Goal: Answer question/provide support: Share knowledge or assist other users

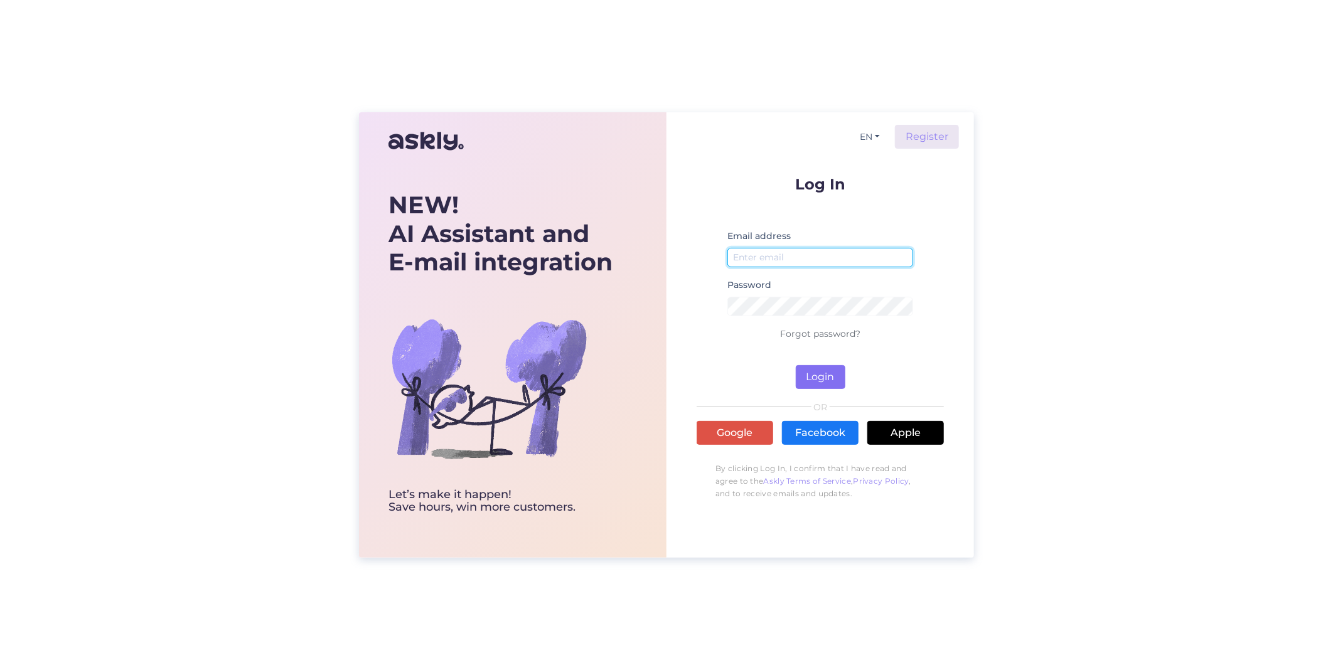
type input "[EMAIL_ADDRESS][PERSON_NAME][DOMAIN_NAME]"
click at [820, 375] on button "Login" at bounding box center [821, 377] width 50 height 24
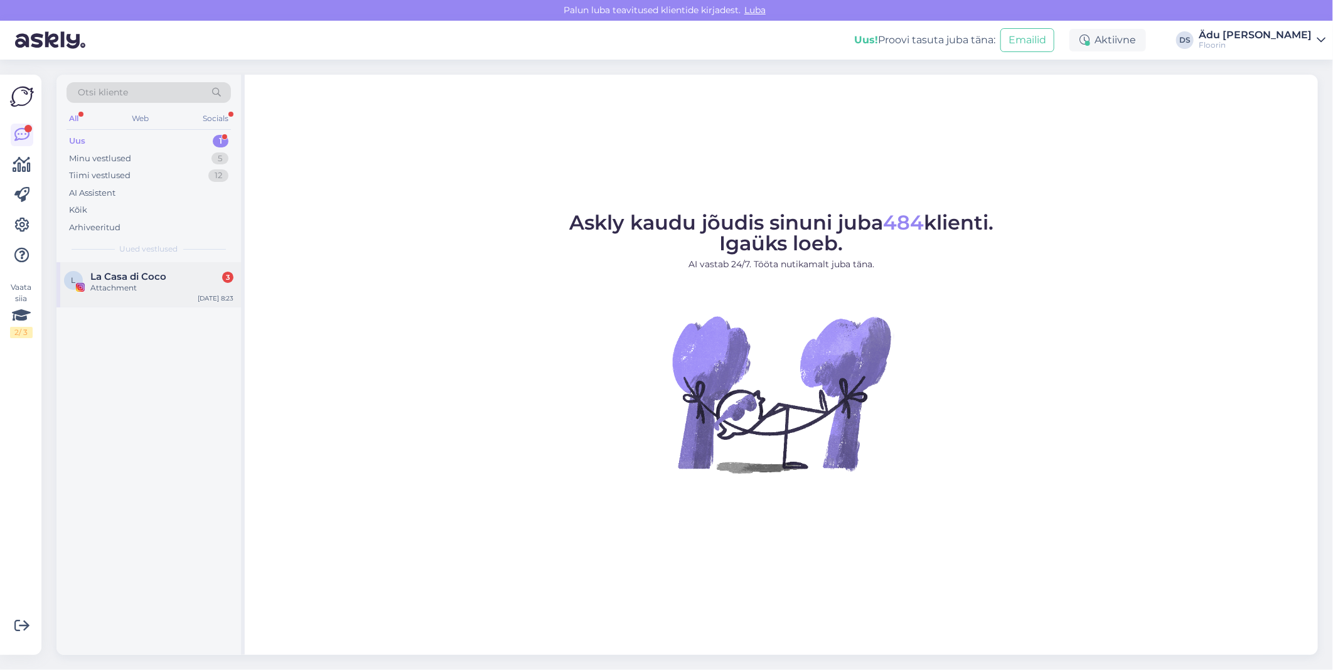
click at [145, 285] on div "Attachment" at bounding box center [161, 287] width 143 height 11
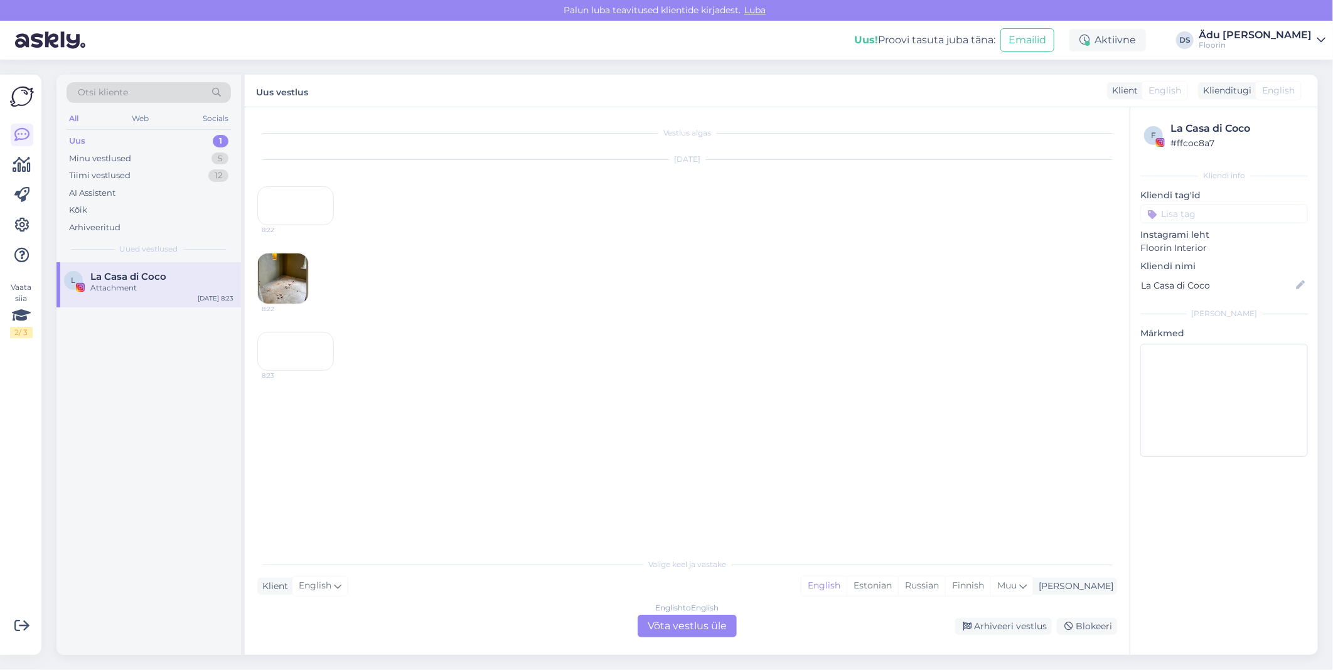
drag, startPoint x: 145, startPoint y: 285, endPoint x: 579, endPoint y: 303, distance: 434.5
click at [579, 239] on div "[DATE] 8:22" at bounding box center [687, 192] width 860 height 93
click at [1039, 623] on div "Arhiveeri vestlus" at bounding box center [1003, 626] width 97 height 17
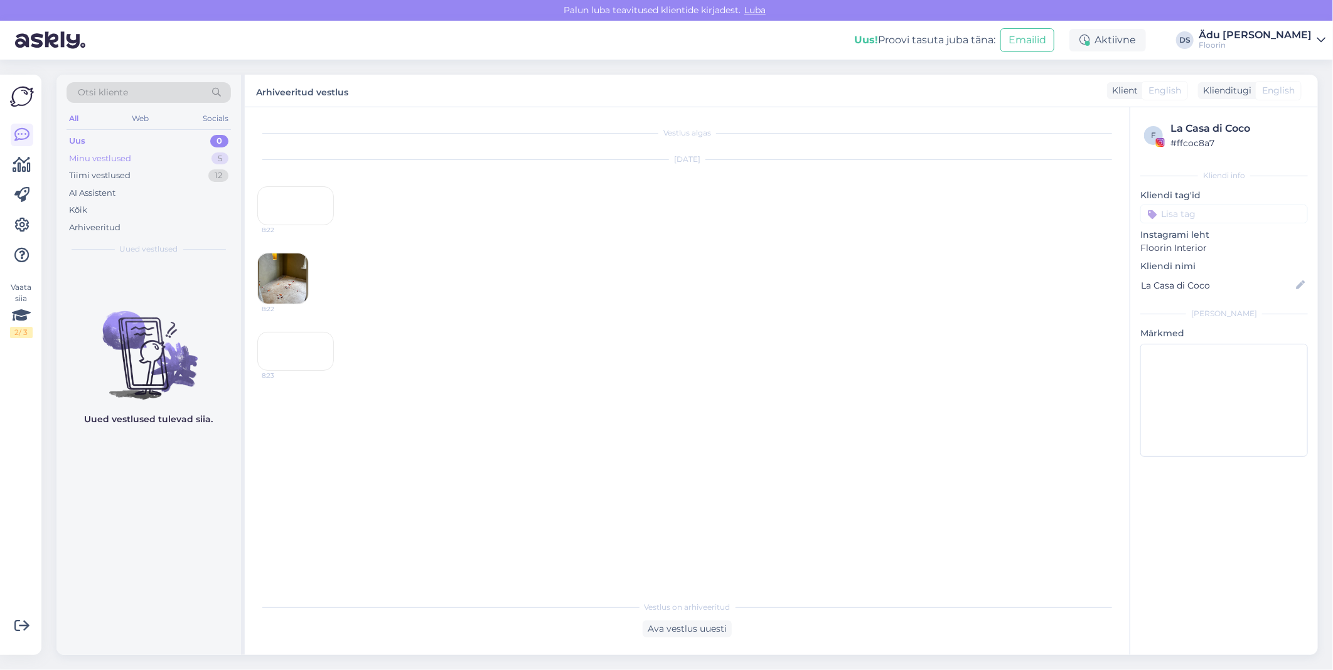
click at [152, 161] on div "Minu vestlused 5" at bounding box center [149, 159] width 164 height 18
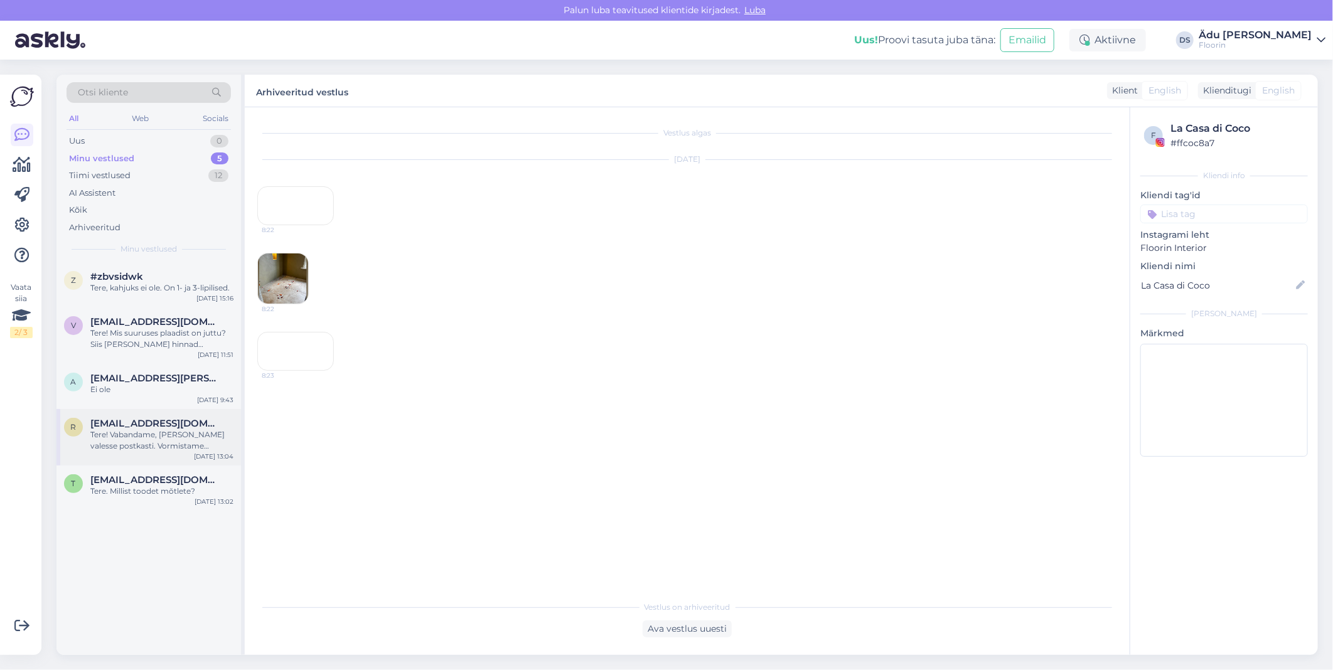
click at [172, 450] on div "Tere! Vabandame, [PERSON_NAME] valesse postkasti. Vormistame tellimuseks ning e…" at bounding box center [161, 440] width 143 height 23
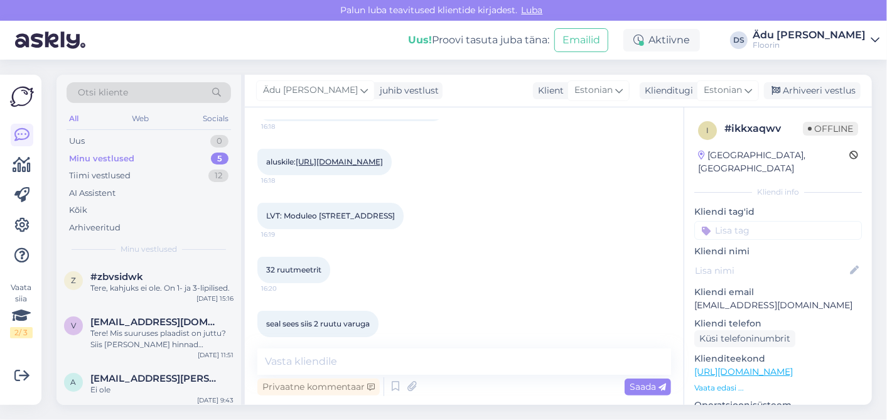
scroll to position [2407, 0]
click at [113, 176] on div "Tiimi vestlused" at bounding box center [99, 175] width 61 height 13
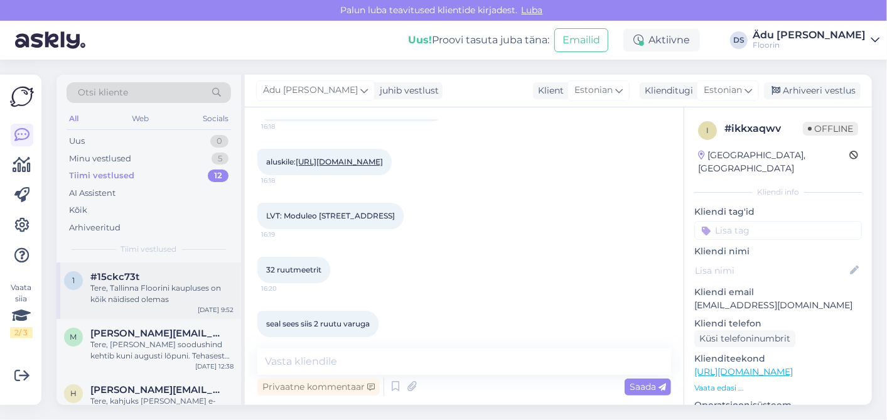
click at [164, 280] on div "#15ckc73t" at bounding box center [161, 276] width 143 height 11
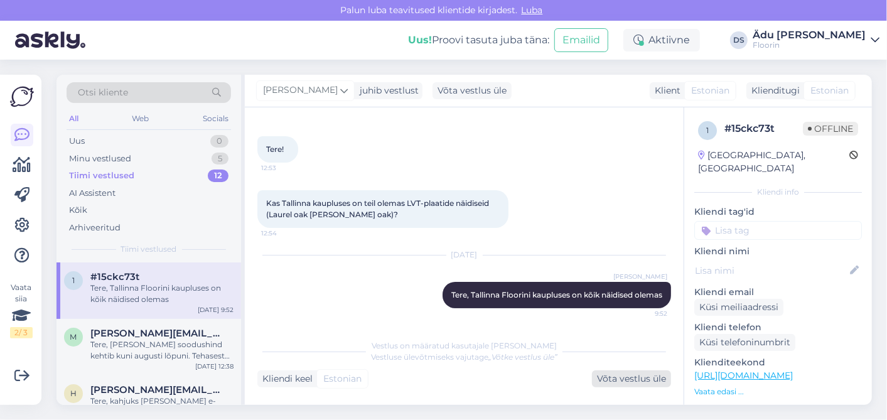
click at [640, 383] on div "Võta vestlus üle" at bounding box center [631, 378] width 79 height 17
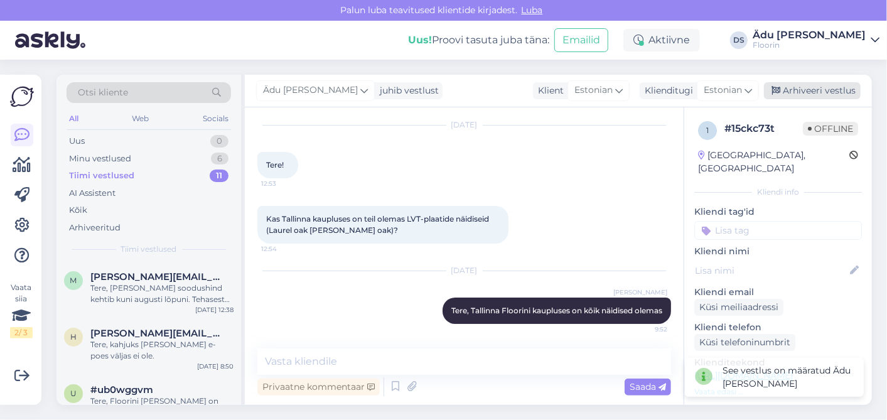
click at [796, 93] on div "Arhiveeri vestlus" at bounding box center [812, 90] width 97 height 17
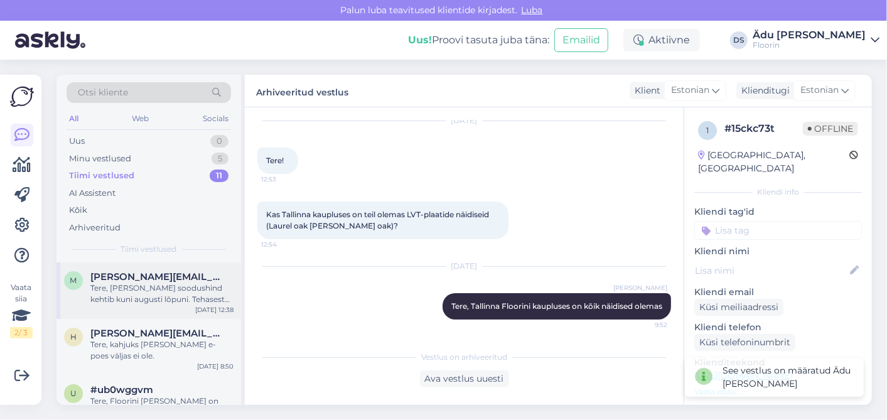
click at [157, 284] on div "Tere, [PERSON_NAME] soodushind kehtib kuni augusti lõpuni. Tehasest on võimalik…" at bounding box center [161, 293] width 143 height 23
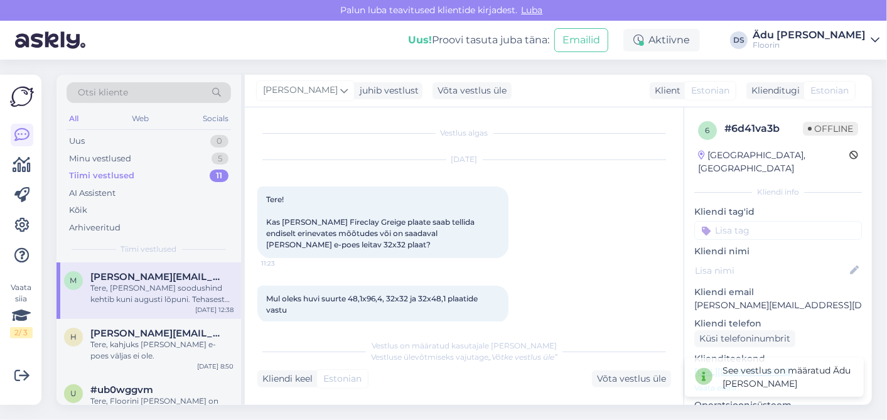
scroll to position [168, 0]
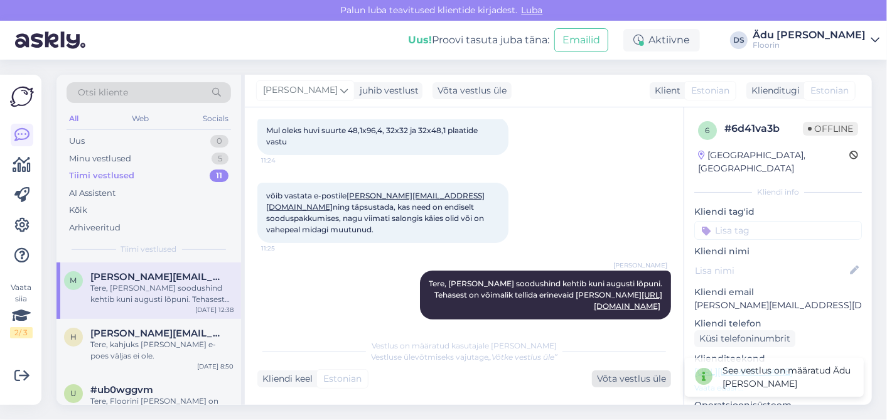
click at [624, 381] on div "Võta vestlus üle" at bounding box center [631, 378] width 79 height 17
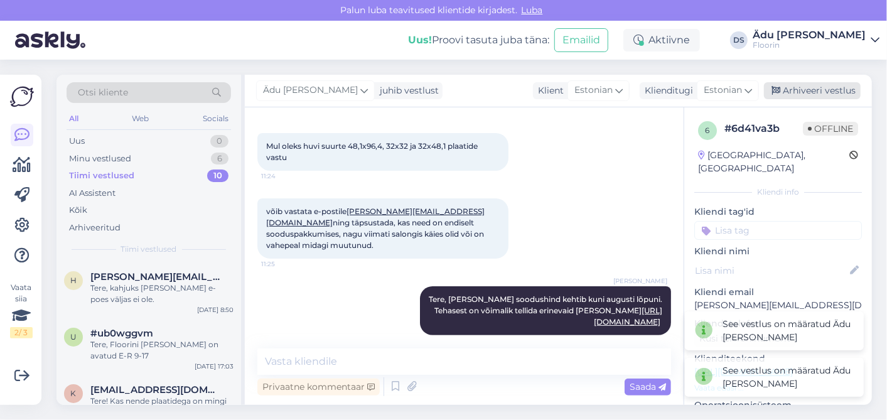
click at [834, 82] on div "Arhiveeri vestlus" at bounding box center [812, 90] width 97 height 17
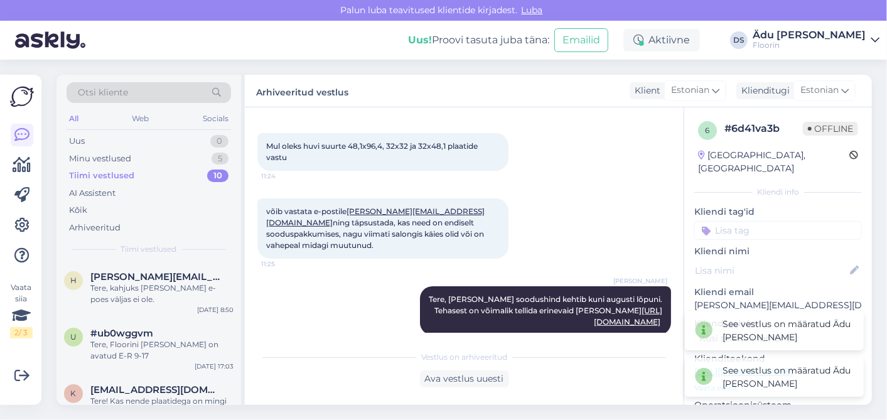
scroll to position [157, 0]
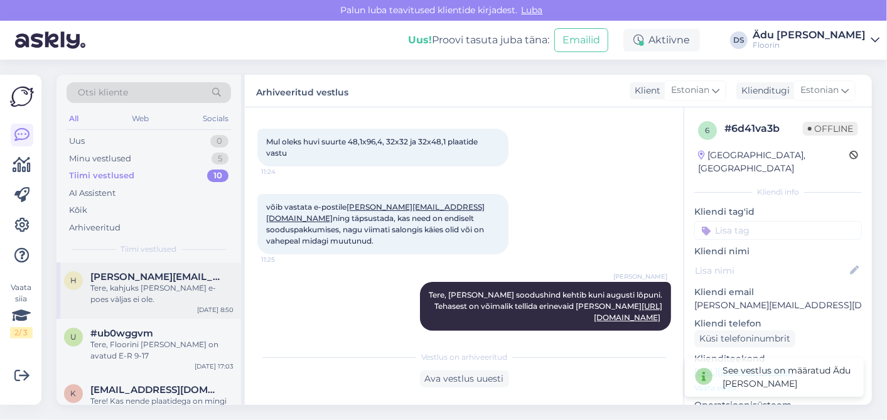
click at [118, 296] on div "Tere, kahjuks [PERSON_NAME] e-poes väljas ei ole." at bounding box center [161, 293] width 143 height 23
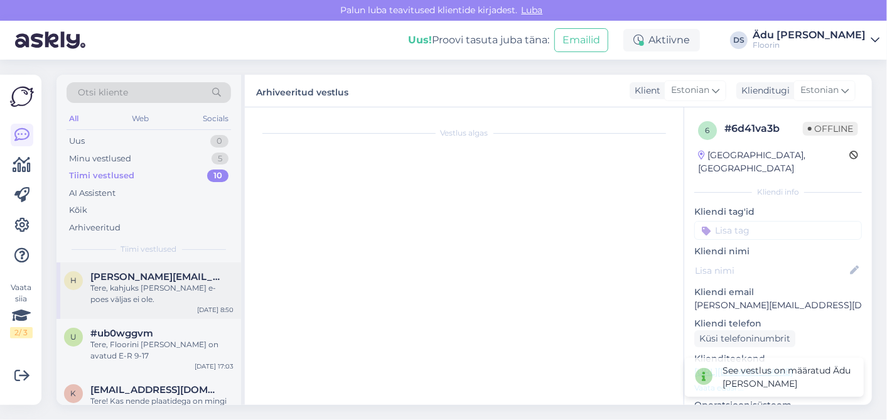
scroll to position [0, 0]
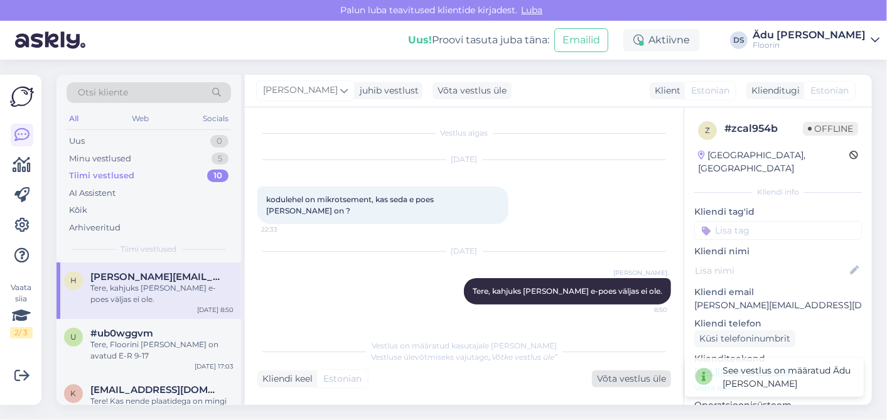
click at [635, 372] on div "Võta vestlus üle" at bounding box center [631, 378] width 79 height 17
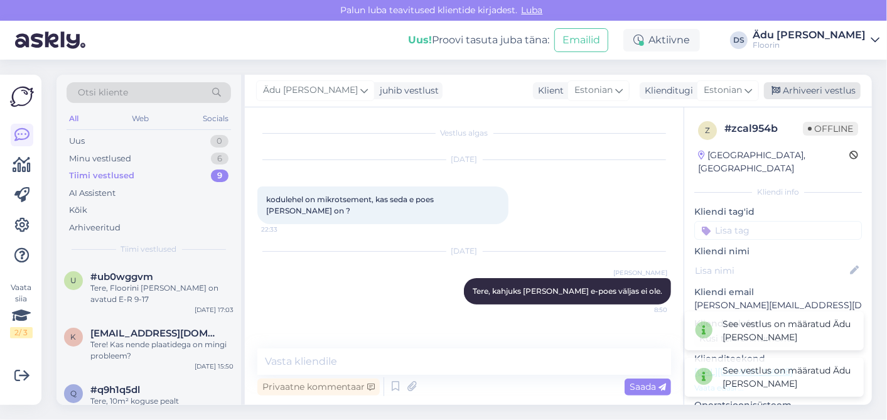
click at [800, 88] on div "Arhiveeri vestlus" at bounding box center [812, 90] width 97 height 17
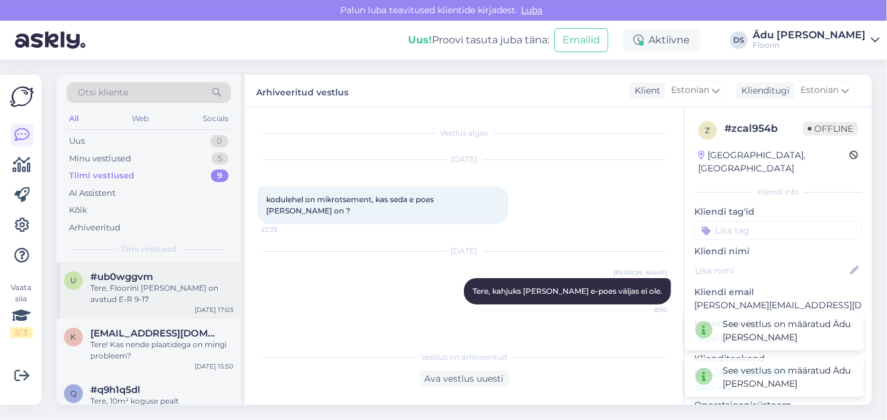
click at [177, 295] on div "Tere, Floorini [PERSON_NAME] on avatud E-R 9-17" at bounding box center [161, 293] width 143 height 23
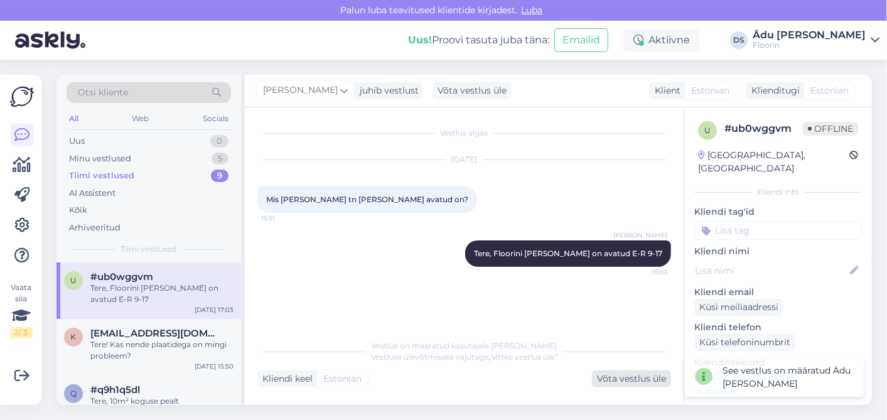
click at [612, 378] on div "Võta vestlus üle" at bounding box center [631, 378] width 79 height 17
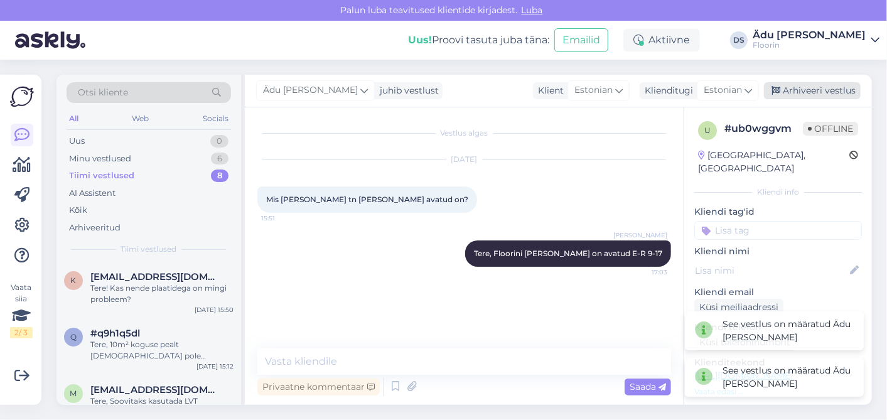
click at [791, 83] on div "Arhiveeri vestlus" at bounding box center [812, 90] width 97 height 17
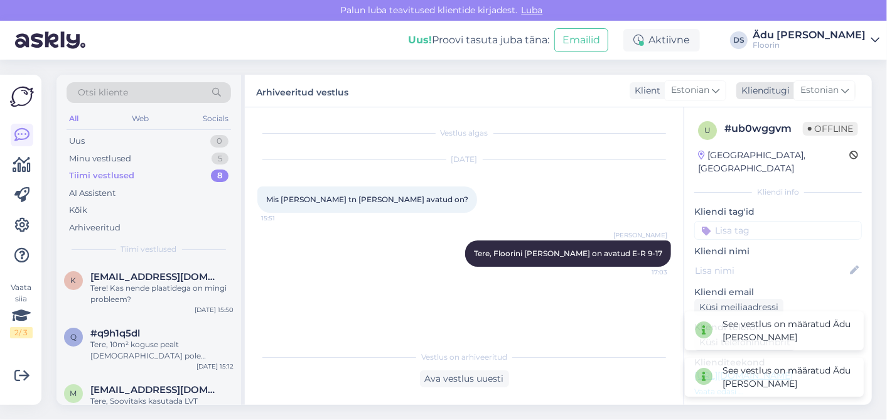
click at [792, 88] on div "Klienditugi [DEMOGRAPHIC_DATA]" at bounding box center [795, 90] width 119 height 17
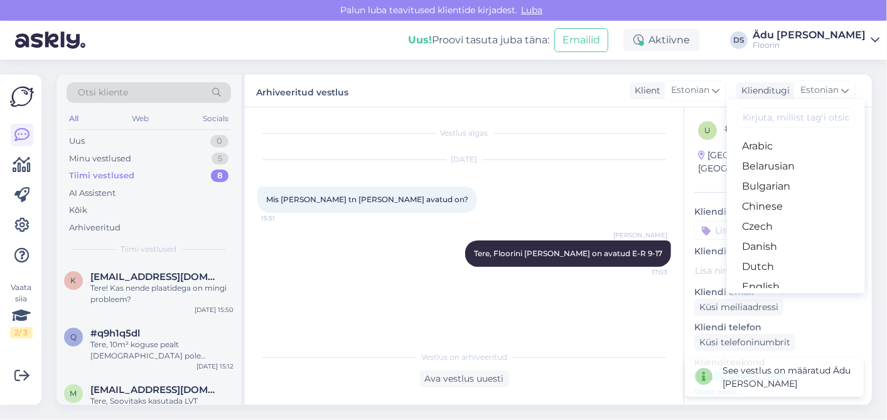
click at [738, 62] on div "Otsi kliente All Web Socials Uus 0 Minu vestlused 5 Tiimi vestlused 8 AI Assist…" at bounding box center [468, 240] width 838 height 360
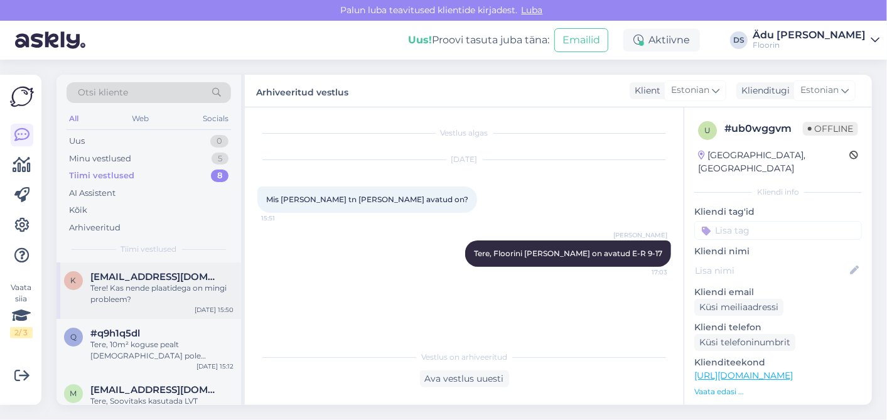
click at [127, 282] on div "Tere! Kas nende plaatidega on mingi probleem?" at bounding box center [161, 293] width 143 height 23
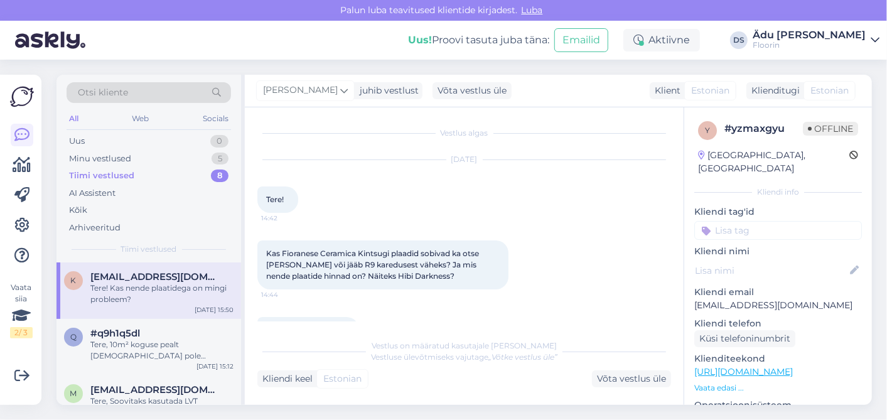
scroll to position [360, 0]
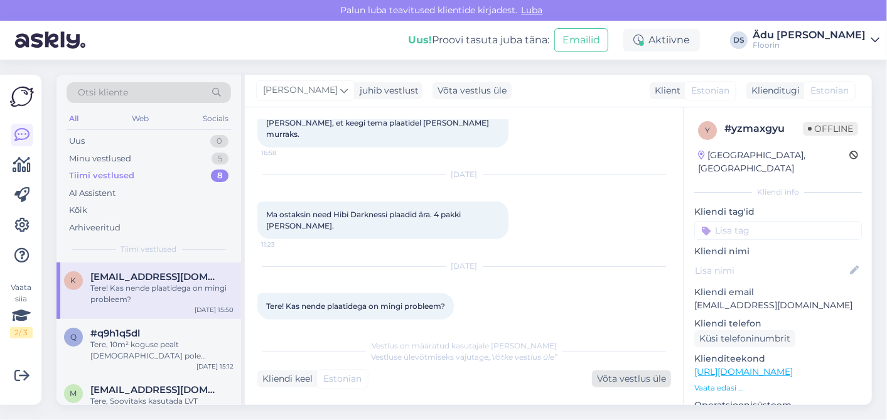
click at [656, 374] on div "Võta vestlus üle" at bounding box center [631, 378] width 79 height 17
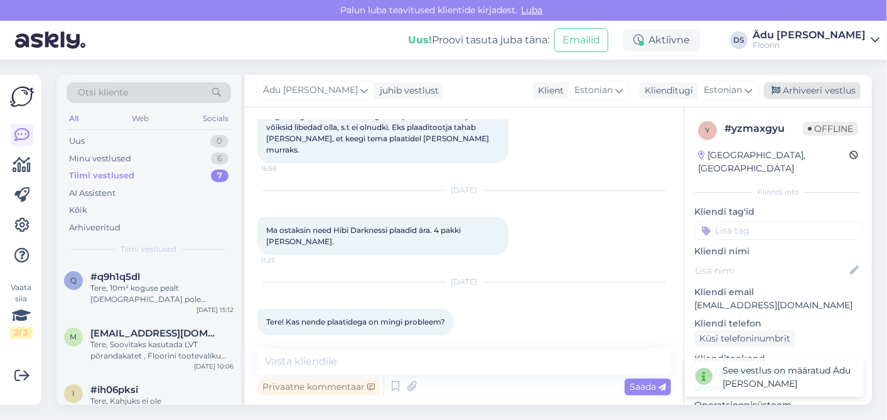
click at [816, 97] on div "Arhiveeri vestlus" at bounding box center [812, 90] width 97 height 17
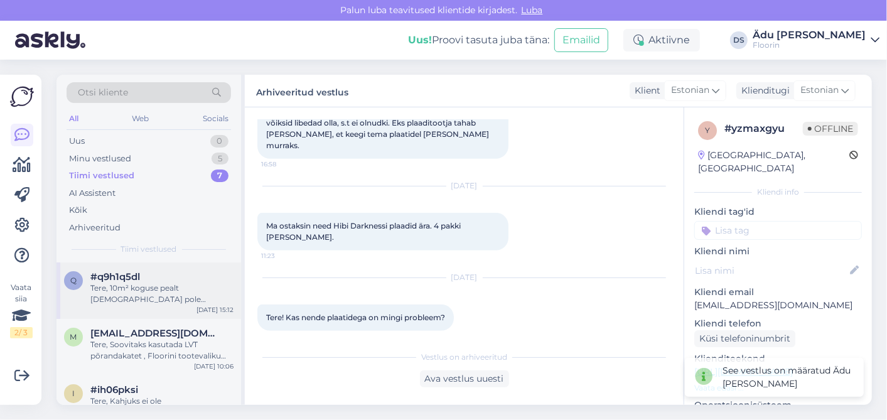
click at [131, 294] on div "Tere, 10m² koguse pealt [DEMOGRAPHIC_DATA] pole võimalik teha. Tellimuse saate …" at bounding box center [161, 293] width 143 height 23
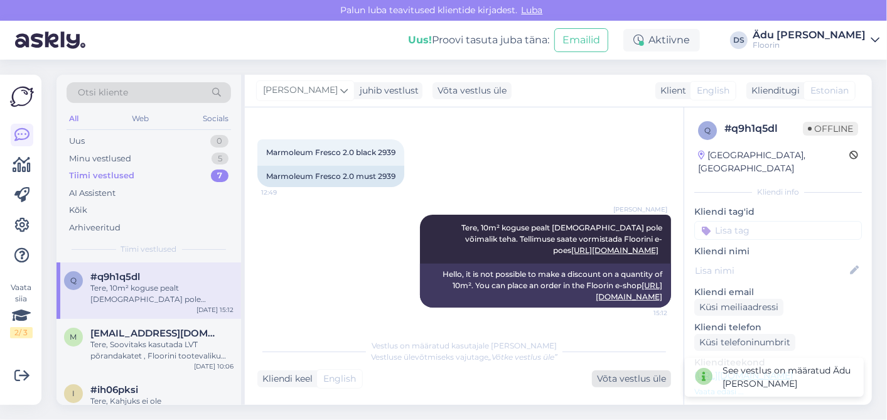
click at [607, 375] on div "Võta vestlus üle" at bounding box center [631, 378] width 79 height 17
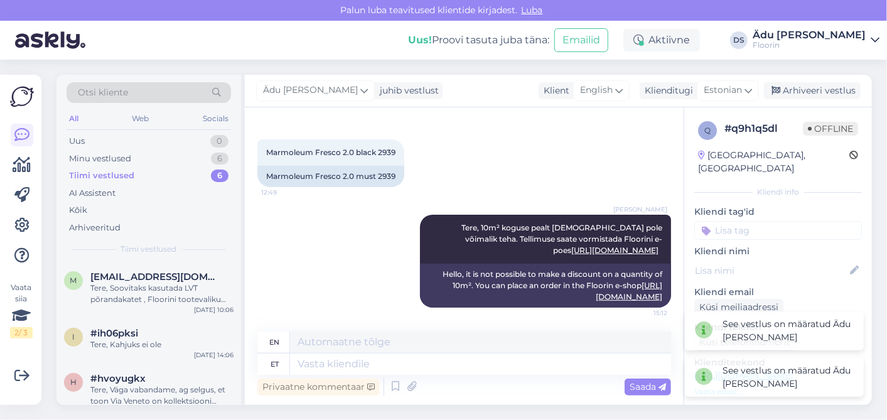
click at [810, 80] on div "Ädu [PERSON_NAME] juhib vestlust Klient English Klienditugi Estonian Arabic Bel…" at bounding box center [558, 91] width 627 height 33
click at [811, 87] on div "Arhiveeri vestlus" at bounding box center [812, 90] width 97 height 17
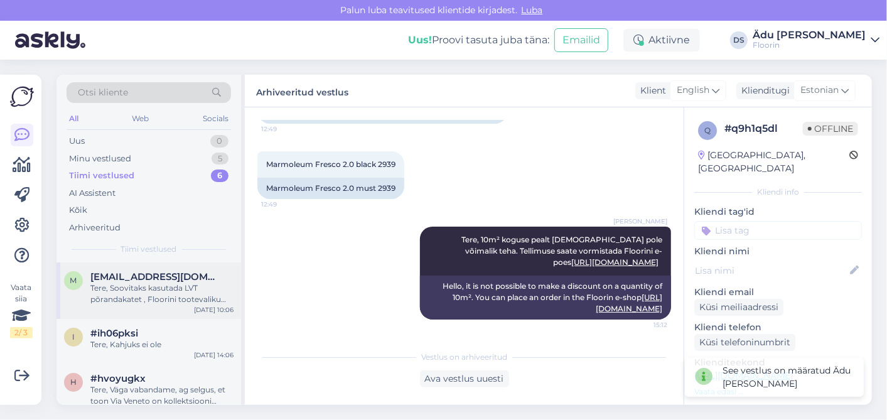
click at [132, 282] on div "Tere, Soovitaks kasutada LVT põrandakatet , Floorini tootevaliku leiate [URL][D…" at bounding box center [161, 293] width 143 height 23
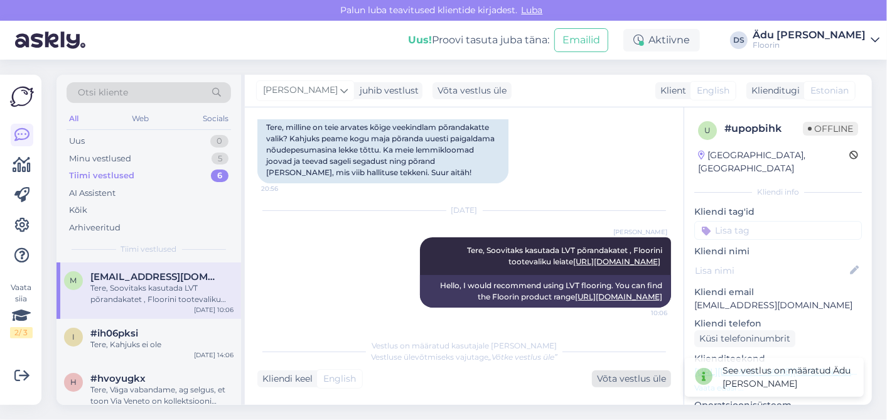
click at [640, 383] on div "Võta vestlus üle" at bounding box center [631, 378] width 79 height 17
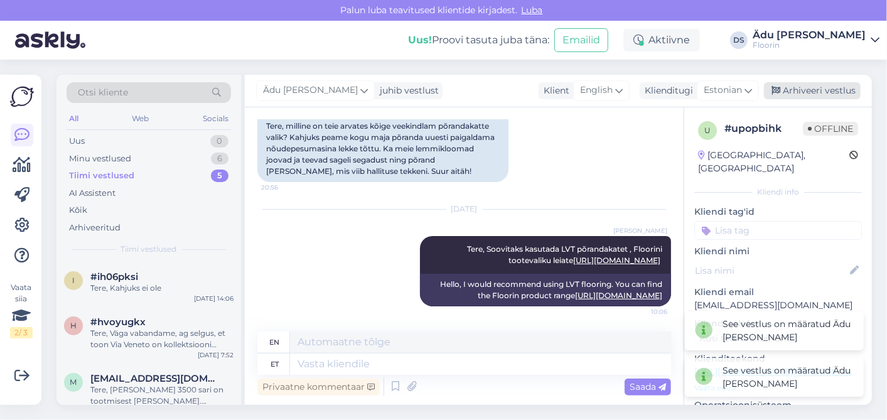
click at [792, 93] on div "Arhiveeri vestlus" at bounding box center [812, 90] width 97 height 17
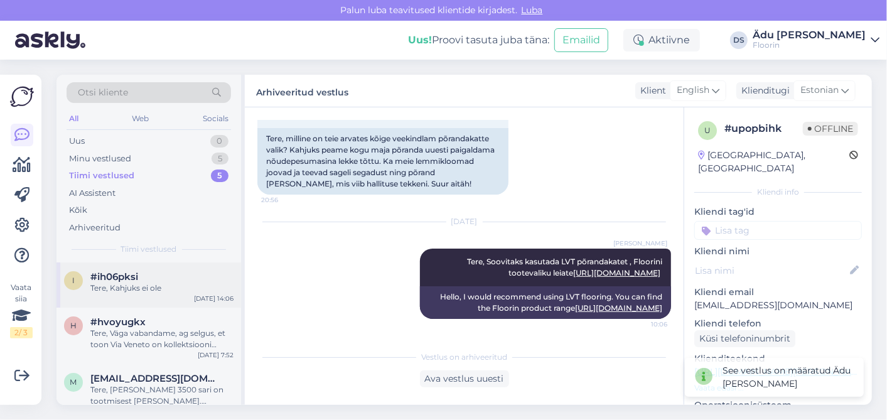
click at [94, 295] on div "i #ih06pksi Tere, Kahjuks ei ole [DATE] 14:06" at bounding box center [148, 284] width 184 height 45
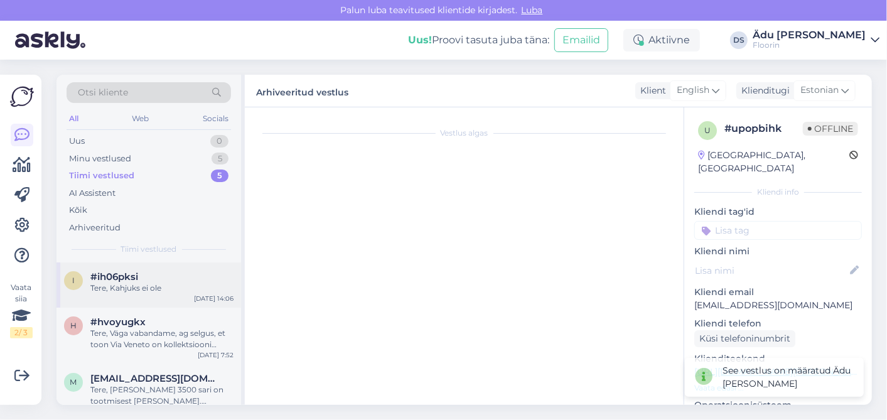
scroll to position [0, 0]
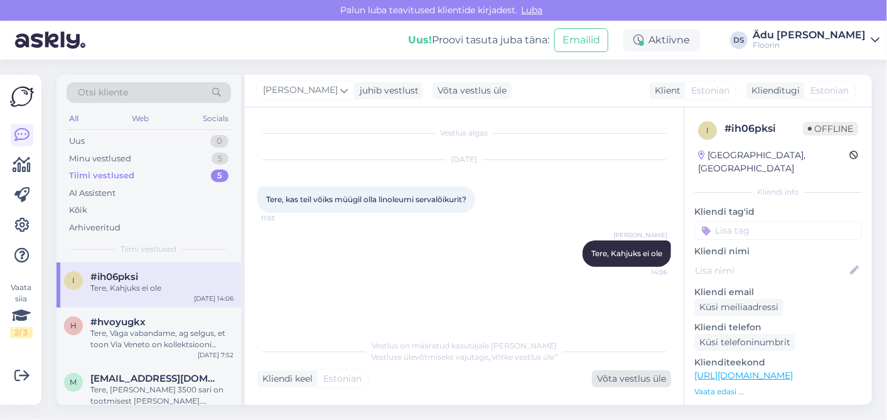
click at [638, 383] on div "Võta vestlus üle" at bounding box center [631, 378] width 79 height 17
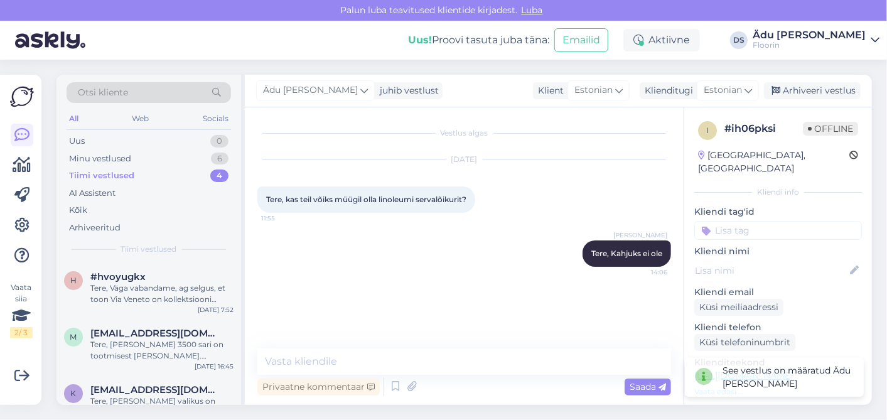
click at [829, 100] on div "Ädu [PERSON_NAME] juhib vestlust Klient Estonian Klienditugi Estonian Arabic Be…" at bounding box center [558, 91] width 627 height 33
click at [829, 87] on div "Arhiveeri vestlus" at bounding box center [812, 90] width 97 height 17
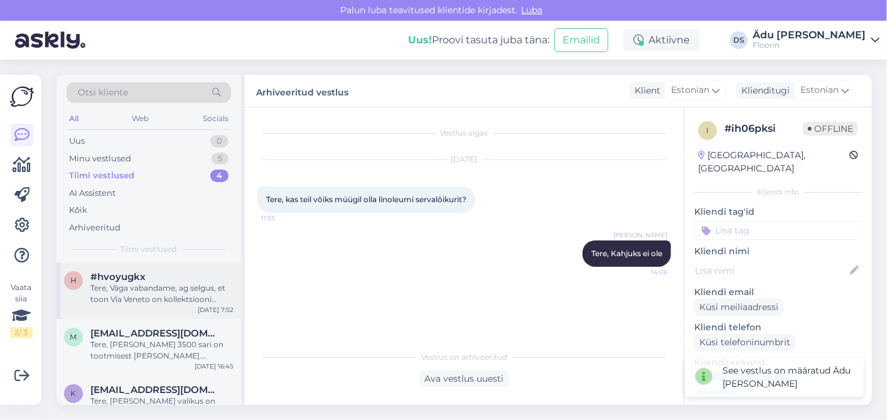
click at [179, 289] on div "Tere, Väga vabandame, ag selgus, et toon Via Veneto on kollektsiooni uuendamise…" at bounding box center [161, 293] width 143 height 23
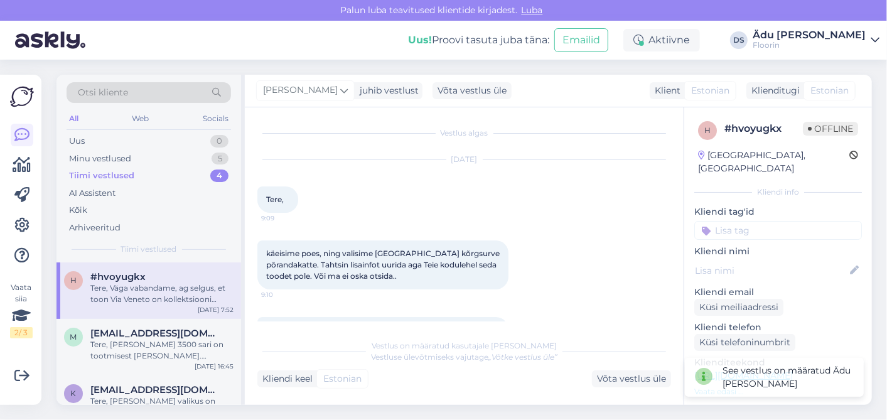
scroll to position [184, 0]
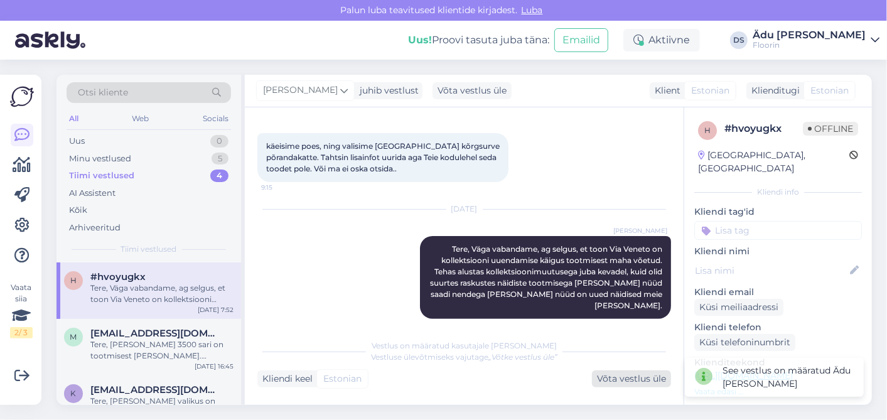
click at [643, 383] on div "Võta vestlus üle" at bounding box center [631, 378] width 79 height 17
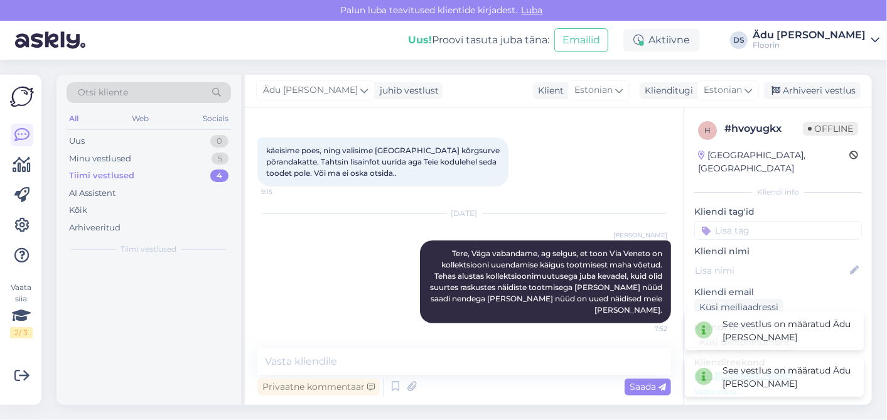
scroll to position [168, 0]
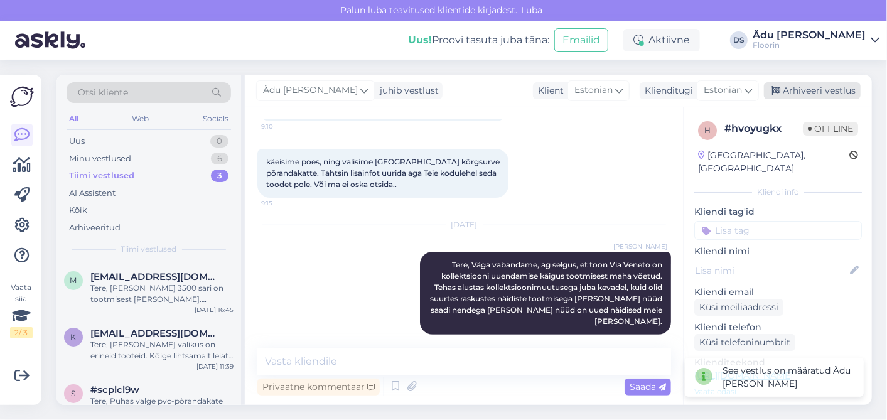
click at [812, 92] on div "Arhiveeri vestlus" at bounding box center [812, 90] width 97 height 17
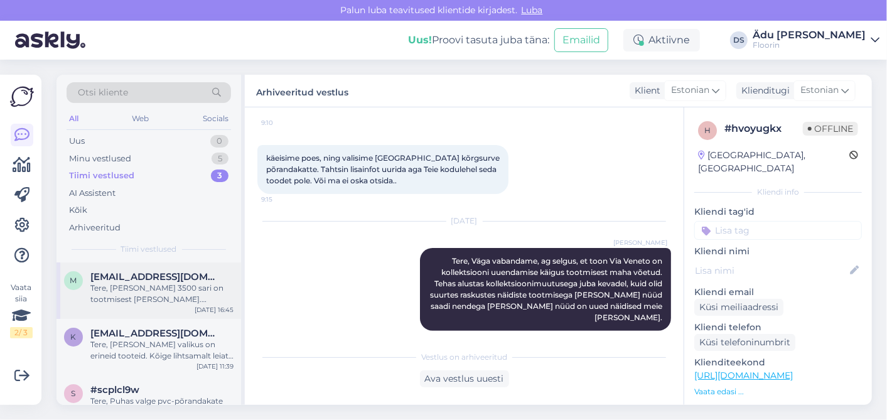
click at [83, 306] on div "m [EMAIL_ADDRESS][DOMAIN_NAME] Tere, [PERSON_NAME] 3500 sari on tootmisest [PER…" at bounding box center [148, 290] width 184 height 56
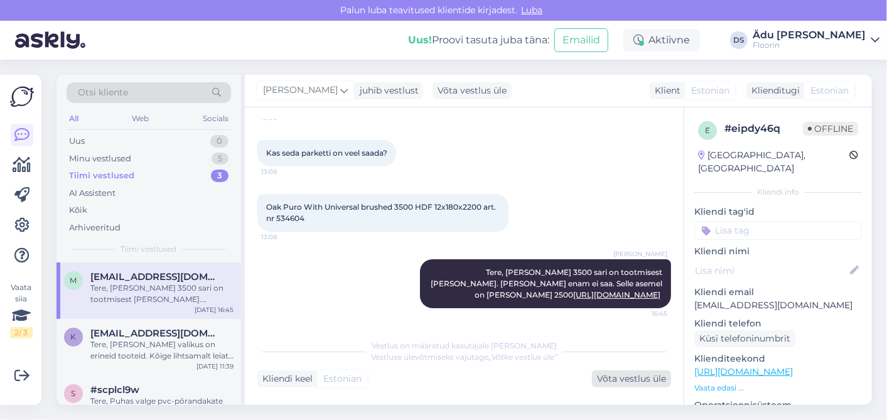
click at [607, 374] on div "Võta vestlus üle" at bounding box center [631, 378] width 79 height 17
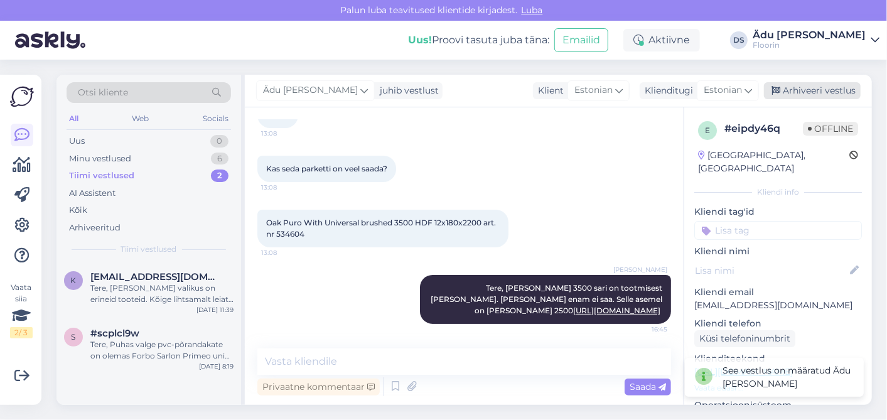
click at [801, 95] on div "Arhiveeri vestlus" at bounding box center [812, 90] width 97 height 17
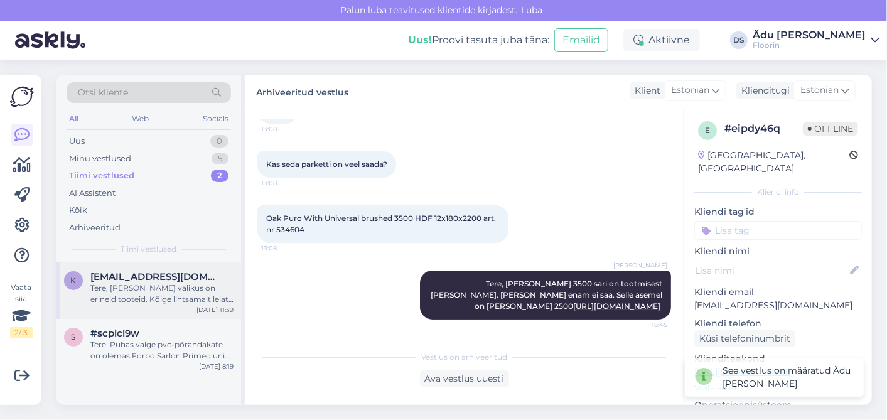
click at [203, 287] on div "Tere, [PERSON_NAME] valikus on erineid tooteid. Kõige lihtsamalt leiate [URL][D…" at bounding box center [161, 293] width 143 height 23
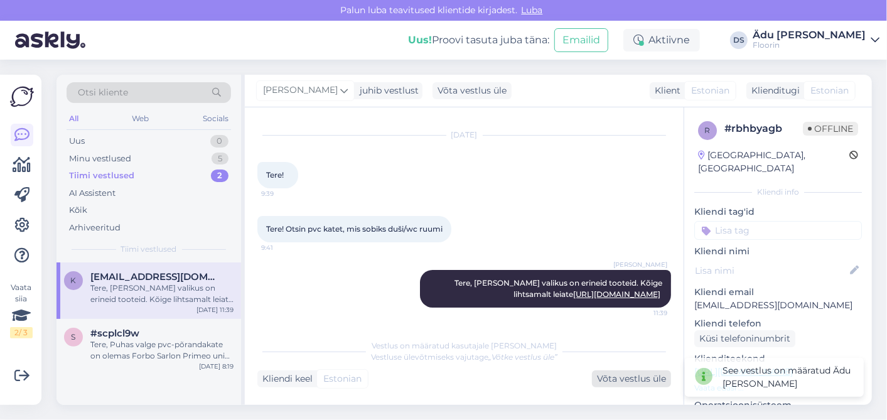
click at [627, 381] on div "Võta vestlus üle" at bounding box center [631, 378] width 79 height 17
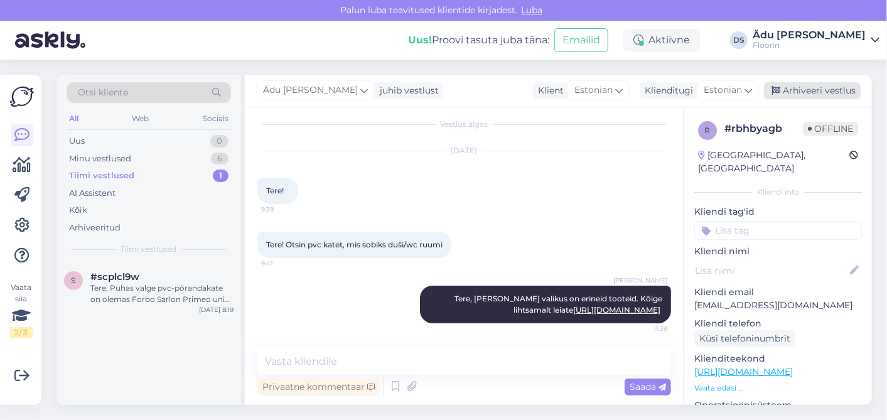
click at [814, 93] on div "Arhiveeri vestlus" at bounding box center [812, 90] width 97 height 17
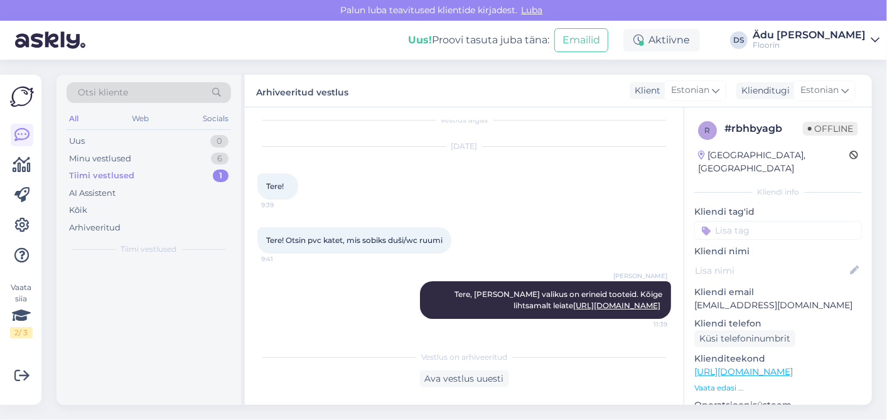
scroll to position [24, 0]
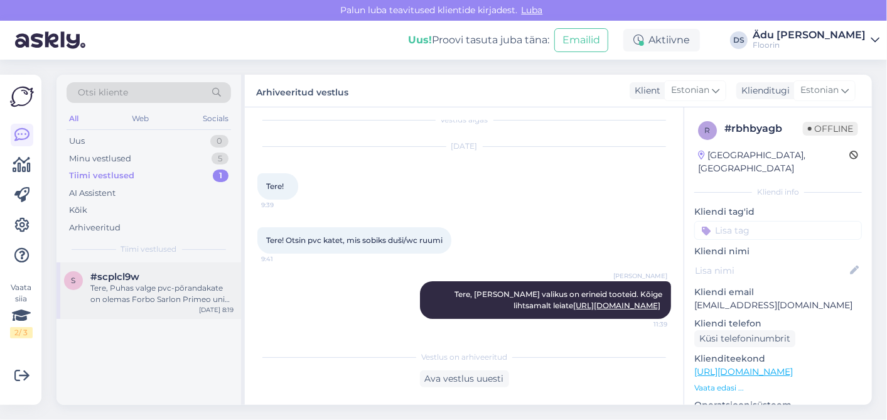
click at [136, 292] on div "Tere, Puhas valge pvc-põrandakate on olemas Forbo Sarlon Primeo uni white . Rea…" at bounding box center [161, 293] width 143 height 23
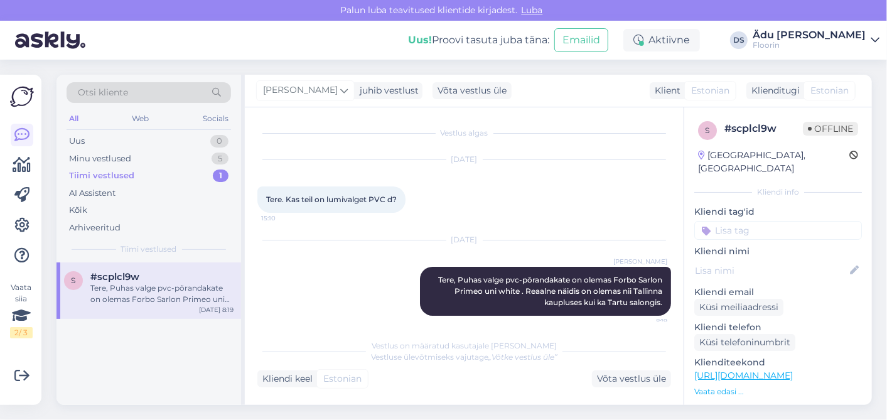
scroll to position [8, 0]
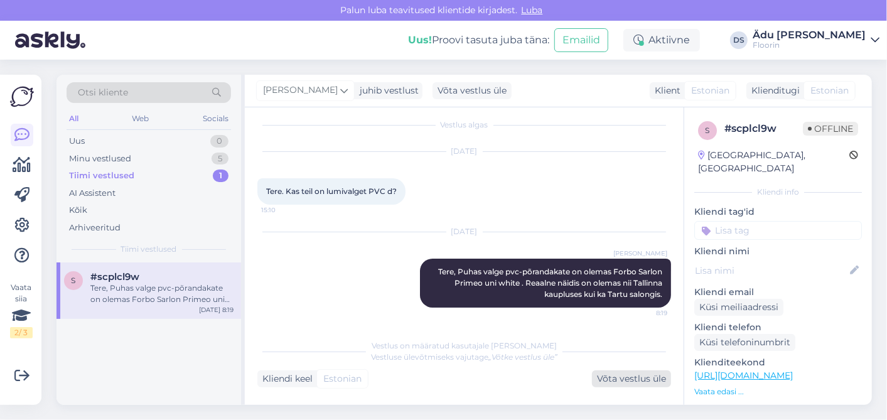
click at [645, 383] on div "Võta vestlus üle" at bounding box center [631, 378] width 79 height 17
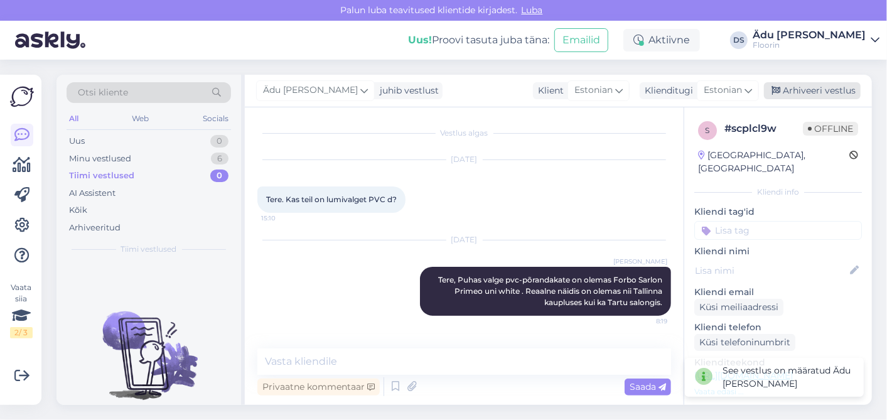
click at [832, 88] on div "Arhiveeri vestlus" at bounding box center [812, 90] width 97 height 17
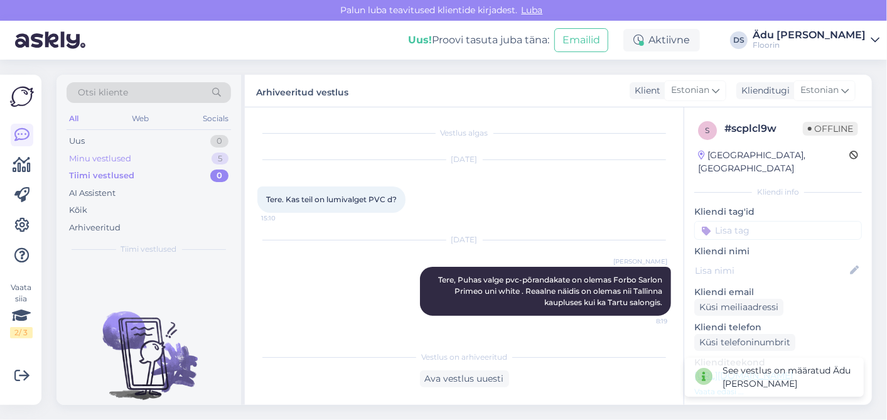
click at [157, 152] on div "Minu vestlused 5" at bounding box center [149, 159] width 164 height 18
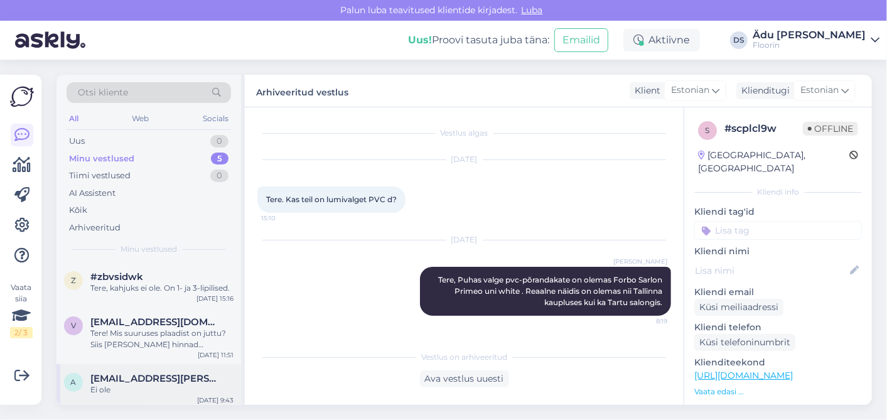
click at [167, 380] on span "[EMAIL_ADDRESS][PERSON_NAME][DOMAIN_NAME]" at bounding box center [155, 378] width 131 height 11
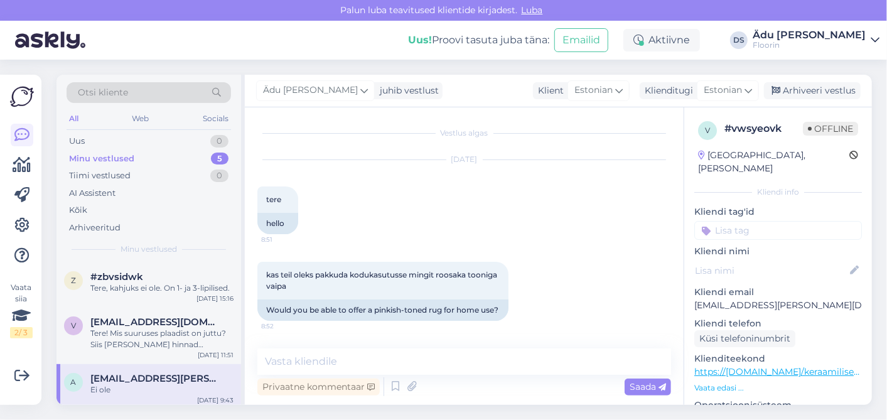
scroll to position [510, 0]
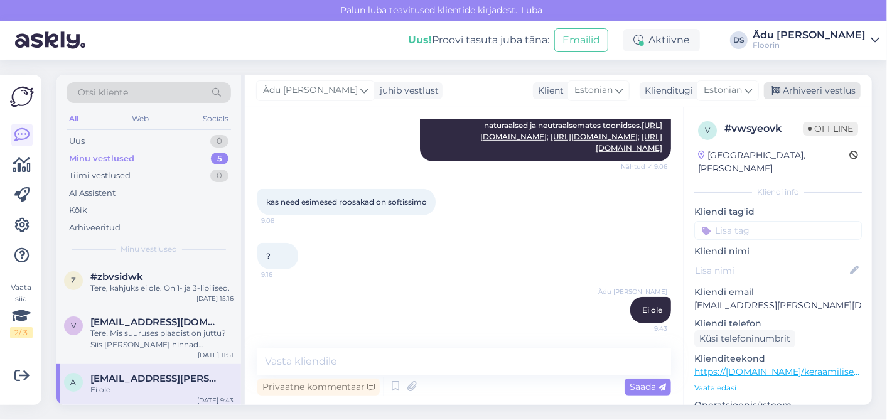
click at [808, 89] on div "Arhiveeri vestlus" at bounding box center [812, 90] width 97 height 17
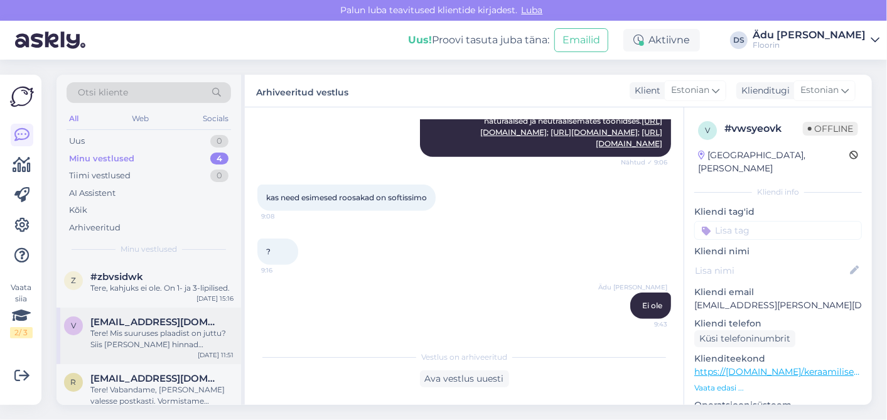
click at [174, 339] on div "Tere! Mis suuruses plaadist on juttu? Siis [PERSON_NAME] hinnad edastada [URL][…" at bounding box center [161, 339] width 143 height 23
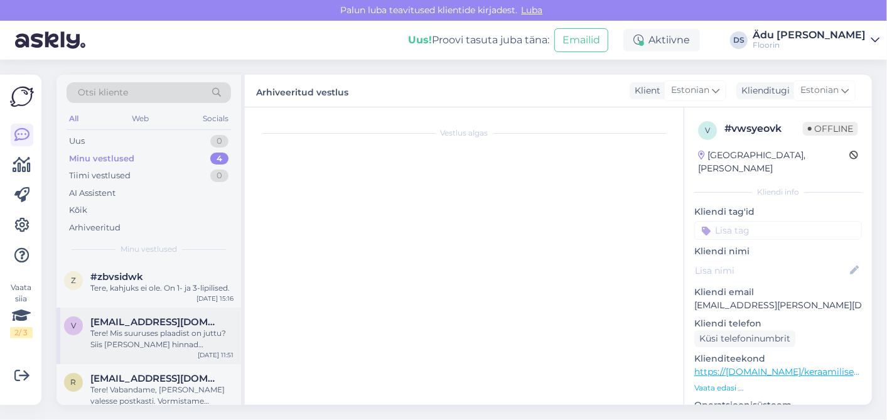
scroll to position [55, 0]
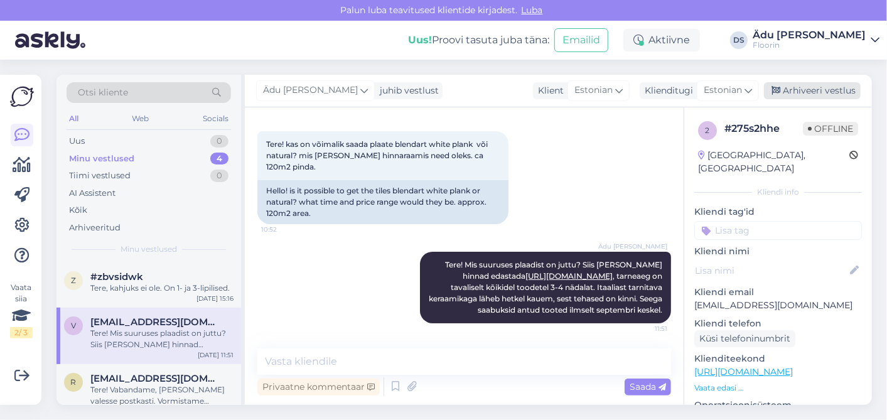
click at [836, 99] on div "Arhiveeri vestlus" at bounding box center [812, 90] width 97 height 17
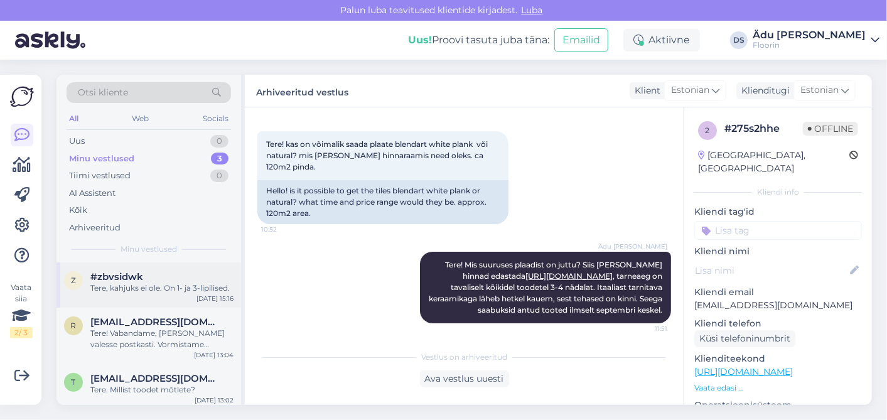
click at [176, 278] on div "#zbvsidwk" at bounding box center [161, 276] width 143 height 11
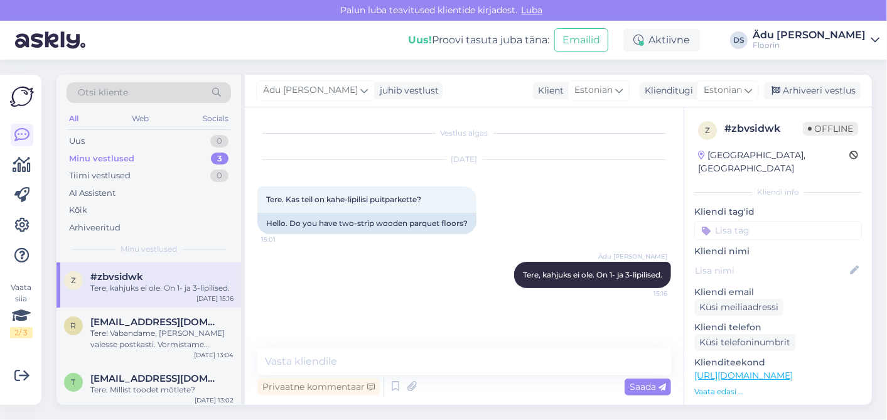
scroll to position [0, 0]
click at [819, 93] on div "Arhiveeri vestlus" at bounding box center [812, 90] width 97 height 17
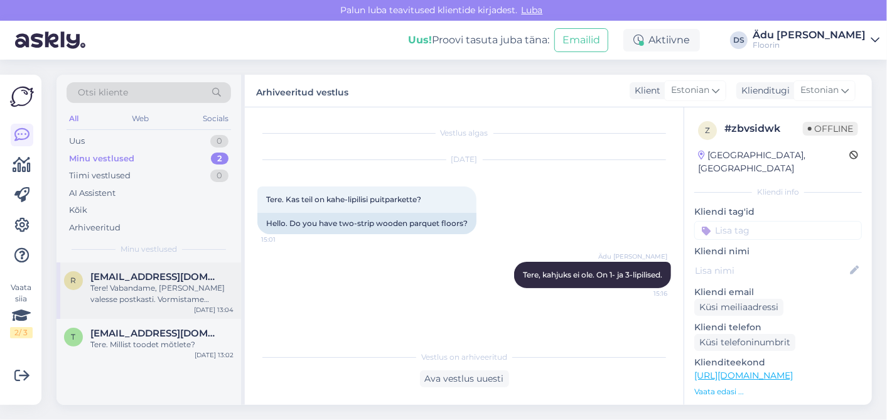
click at [139, 297] on div "Tere! Vabandame, [PERSON_NAME] valesse postkasti. Vormistame tellimuseks ning e…" at bounding box center [161, 293] width 143 height 23
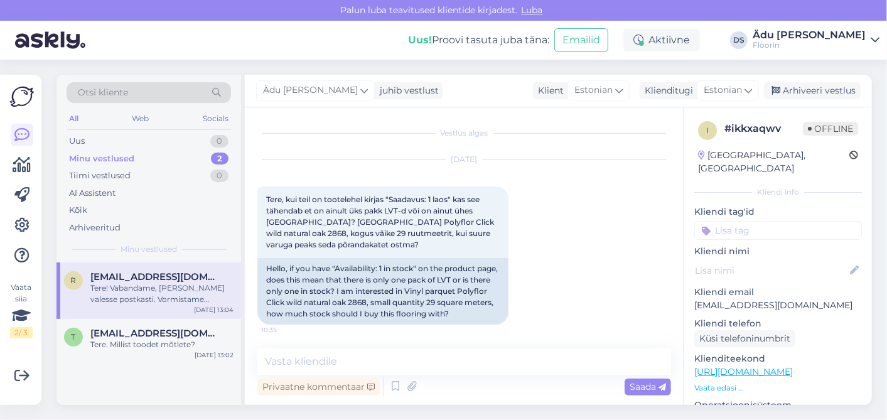
scroll to position [2658, 0]
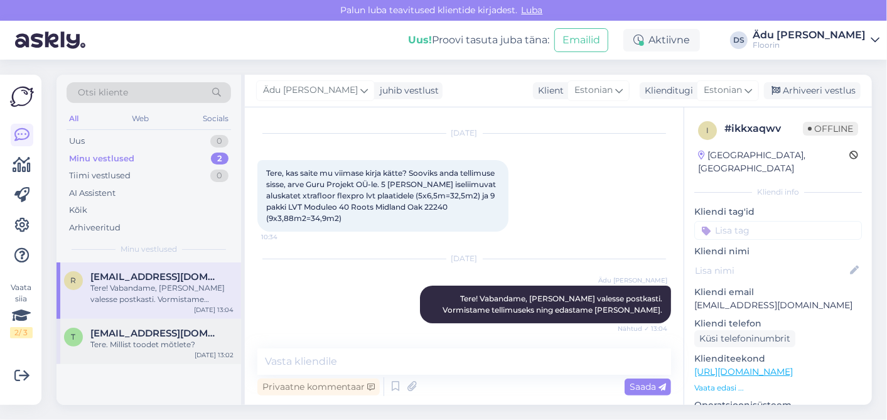
click at [125, 354] on div "t [EMAIL_ADDRESS][DOMAIN_NAME] Tere. Millist toodet mõtlete? [DATE] 13:02" at bounding box center [148, 341] width 184 height 45
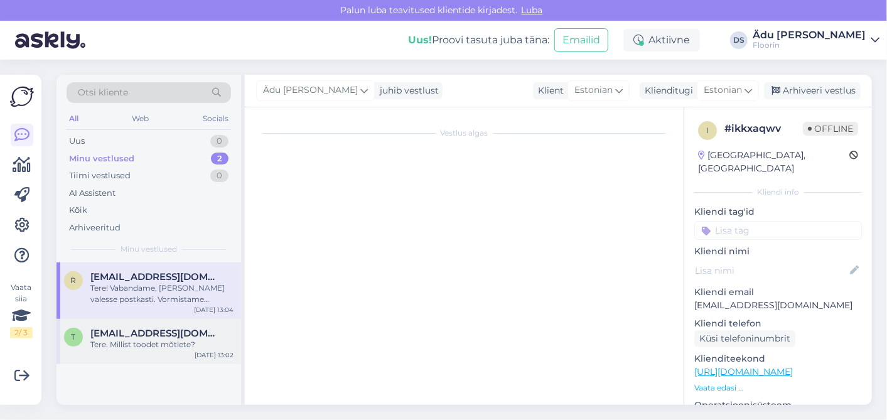
scroll to position [0, 0]
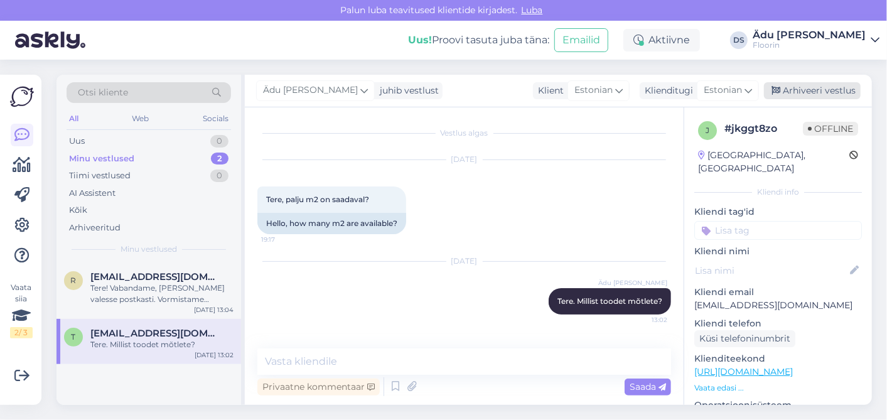
click at [801, 85] on div "Arhiveeri vestlus" at bounding box center [812, 90] width 97 height 17
